Goal: Transaction & Acquisition: Purchase product/service

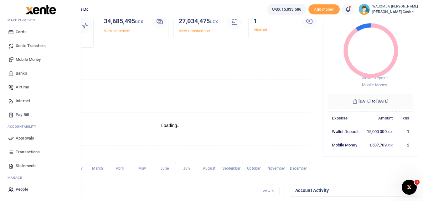
scroll to position [63, 0]
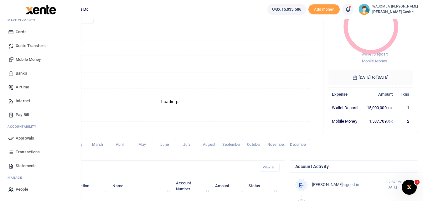
click at [21, 189] on span "People" at bounding box center [22, 189] width 13 height 6
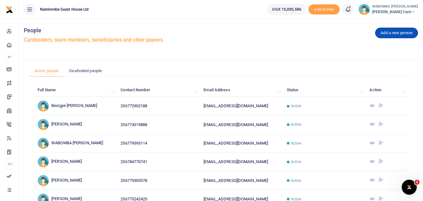
click at [393, 10] on span "[PERSON_NAME] Cash" at bounding box center [395, 12] width 46 height 6
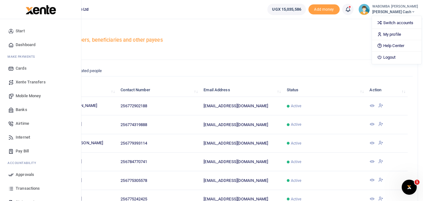
click at [22, 186] on span "Transactions" at bounding box center [28, 188] width 24 height 6
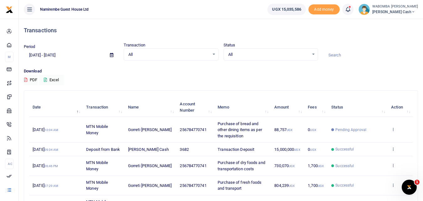
click at [111, 55] on icon at bounding box center [111, 55] width 3 height 4
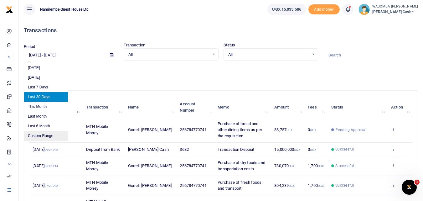
click at [42, 134] on li "Custom Range" at bounding box center [46, 136] width 44 height 10
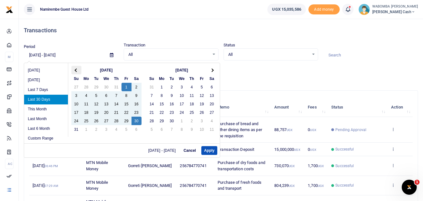
click at [76, 70] on span at bounding box center [75, 69] width 3 height 3
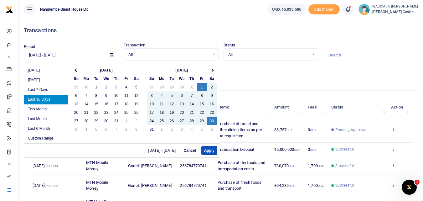
click at [76, 70] on span at bounding box center [75, 69] width 3 height 3
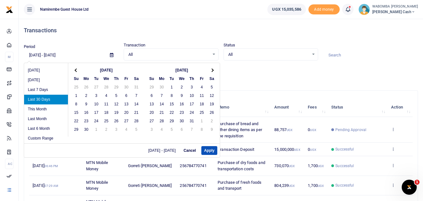
click at [76, 70] on span at bounding box center [75, 69] width 3 height 3
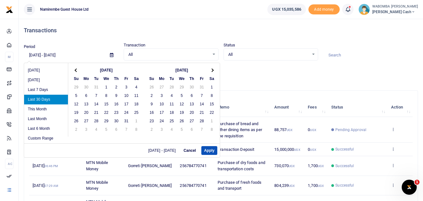
click at [76, 70] on span at bounding box center [75, 69] width 3 height 3
click at [213, 69] on th at bounding box center [212, 70] width 10 height 8
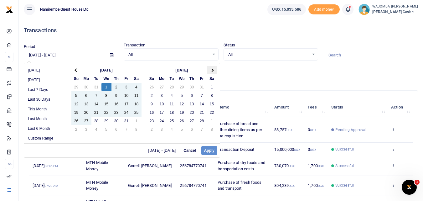
click at [213, 70] on span at bounding box center [211, 69] width 3 height 3
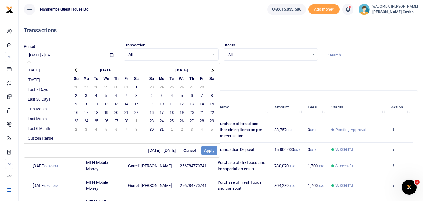
click at [213, 70] on span at bounding box center [211, 69] width 3 height 3
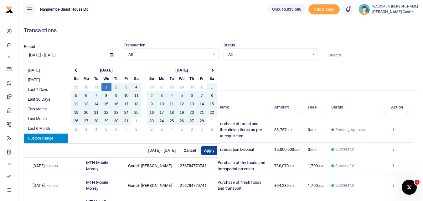
click at [208, 149] on button "Apply" at bounding box center [209, 150] width 16 height 9
type input "01/01/2025 - 08/29/2025"
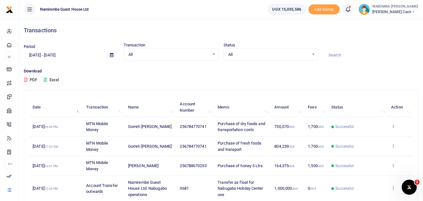
click at [48, 79] on button "Excel" at bounding box center [51, 79] width 26 height 11
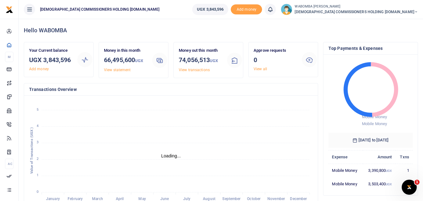
scroll to position [5, 5]
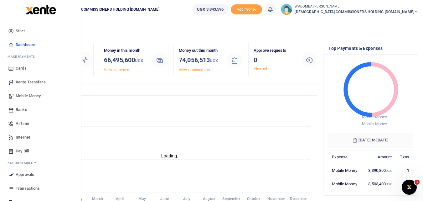
click at [28, 95] on span "Mobile Money" at bounding box center [28, 96] width 25 height 6
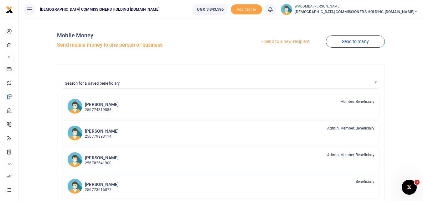
click at [290, 41] on link "Send to a new recipient" at bounding box center [285, 41] width 82 height 11
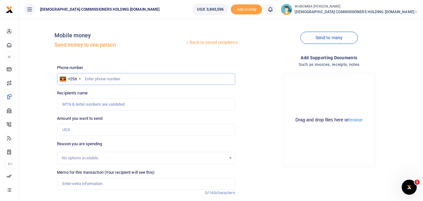
click at [104, 79] on input "text" at bounding box center [146, 79] width 178 height 12
type input "787510266"
type input "[PERSON_NAME]"
type input "787510266"
click at [89, 127] on input "Amount you want to send" at bounding box center [146, 130] width 178 height 12
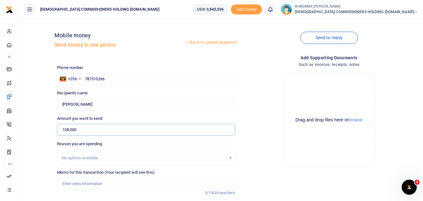
type input "108,000"
click at [91, 183] on input "Memo for this transaction (Your recipient will see this)" at bounding box center [146, 183] width 178 height 12
click at [130, 182] on input "Memo for this transaction (Your recipient will see this)" at bounding box center [146, 183] width 178 height 12
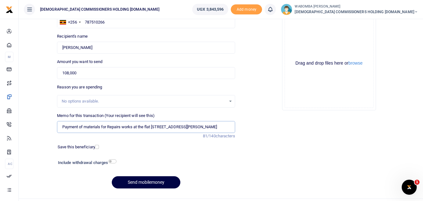
scroll to position [63, 0]
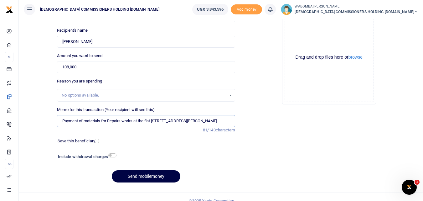
type input "Payment of materials for Repairs works at the flat plot 683 willis road Namirem…"
click at [110, 156] on input "checkbox" at bounding box center [112, 155] width 8 height 4
checkbox input "true"
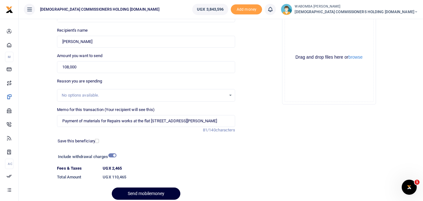
click at [135, 193] on button "Send mobilemoney" at bounding box center [146, 193] width 69 height 12
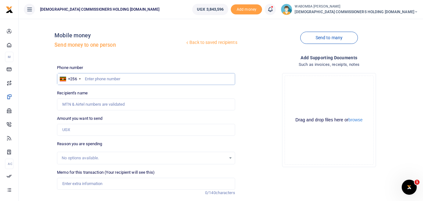
click at [93, 81] on input "text" at bounding box center [146, 79] width 178 height 12
type input "787510266"
type input "Mark Ronald Lukyamuzi"
type input "787510266"
click at [82, 127] on input "Amount you want to send" at bounding box center [146, 130] width 178 height 12
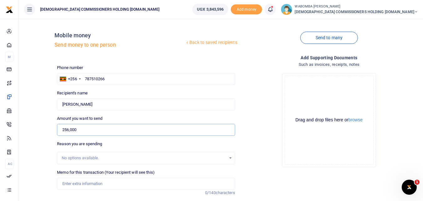
type input "256,000"
click at [83, 184] on input "Memo for this transaction (Your recipient will see this)" at bounding box center [146, 183] width 178 height 12
type input "paynr for obtenrconaining minisial ter"
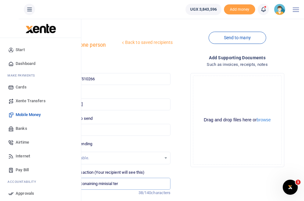
click at [127, 184] on input "paynr for obtenrconaining minisial ter" at bounding box center [109, 183] width 124 height 12
click at [170, 117] on div "Amount you want to send 256,000 Amount is required." at bounding box center [109, 125] width 124 height 20
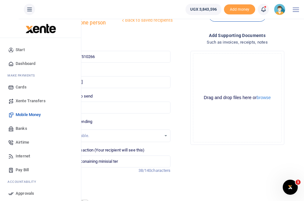
scroll to position [63, 0]
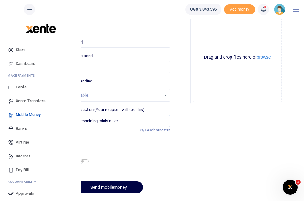
click at [125, 123] on input "paynr for obtenrconaining minisial ter" at bounding box center [109, 121] width 124 height 12
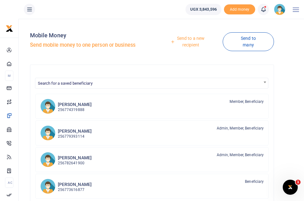
click at [30, 11] on icon at bounding box center [29, 9] width 6 height 7
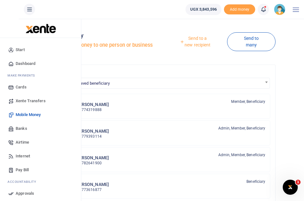
click at [186, 43] on link "Send to a new recipient" at bounding box center [195, 42] width 63 height 18
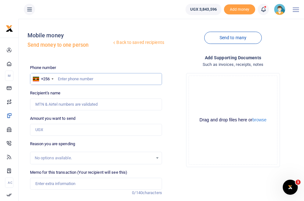
click at [73, 78] on input "text" at bounding box center [96, 79] width 132 height 12
type input "787510266"
type input "Mark Ronald Lukyamuzi"
type input "787510266"
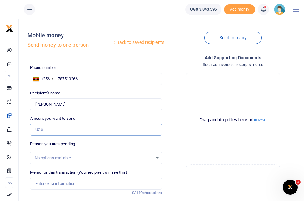
click at [62, 132] on input "Amount you want to send" at bounding box center [96, 130] width 132 height 12
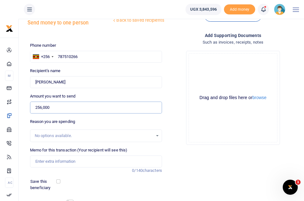
scroll to position [31, 0]
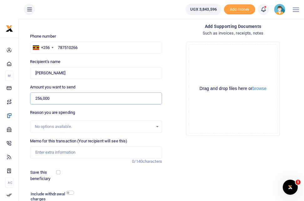
type input "256,000"
click at [61, 151] on input "Memo for this transaction (Your recipient will see this)" at bounding box center [96, 152] width 132 height 12
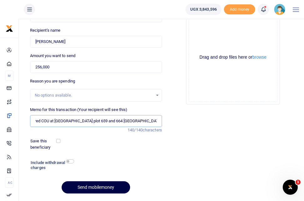
type input "Payment for obtaining ministerial consent for land belonging to the The Registe…"
click at [71, 162] on input "checkbox" at bounding box center [70, 161] width 8 height 4
checkbox input "true"
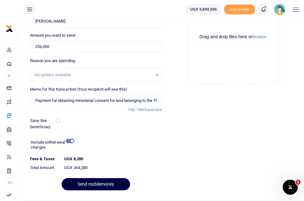
scroll to position [94, 0]
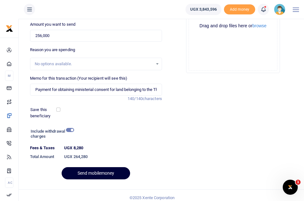
click at [91, 173] on button "Send mobilemoney" at bounding box center [96, 173] width 69 height 12
